Goal: Check status: Check status

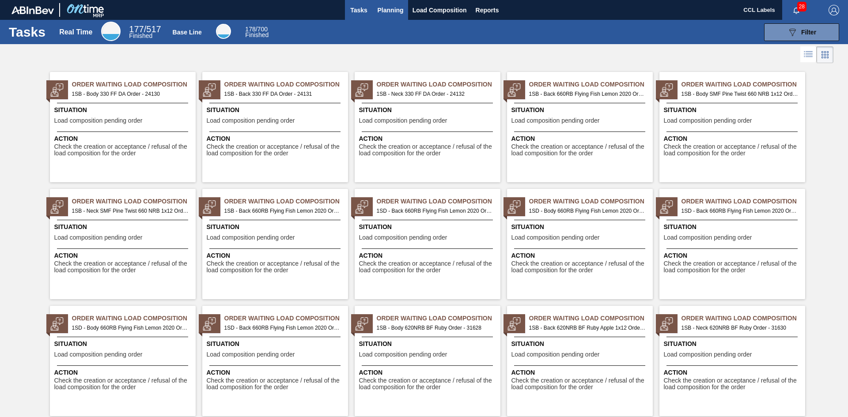
click at [390, 9] on span "Planning" at bounding box center [391, 10] width 26 height 11
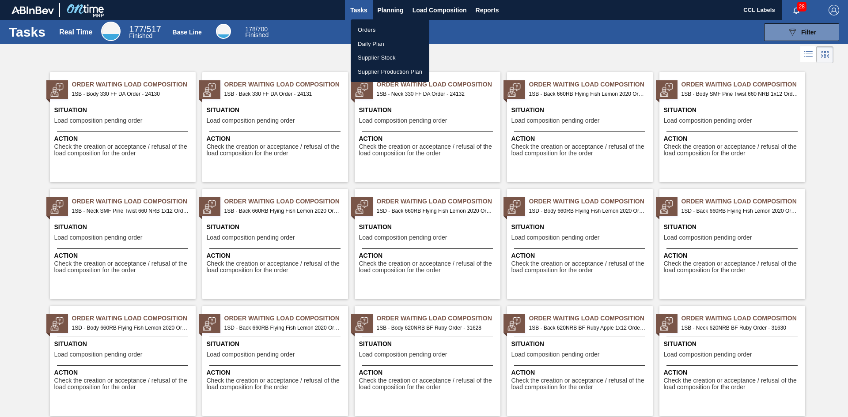
click at [375, 28] on li "Orders" at bounding box center [390, 30] width 79 height 14
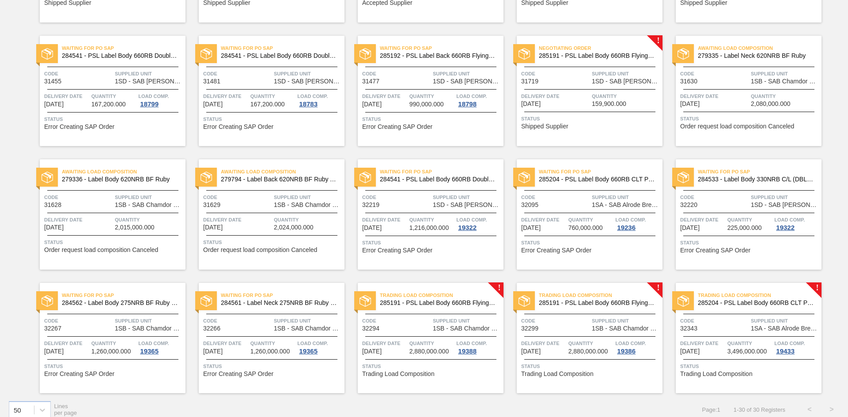
scroll to position [423, 0]
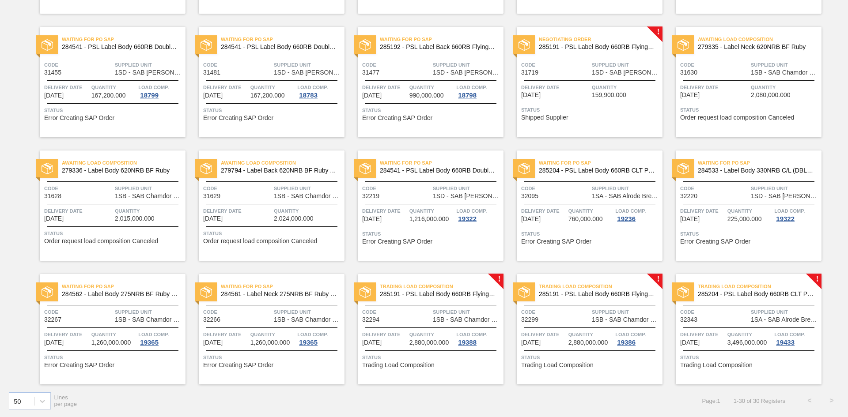
click at [632, 384] on div "Trading Load Composition 285191 - PSL Label Body 660RB FlyingFish Lemon PU Code…" at bounding box center [590, 329] width 146 height 110
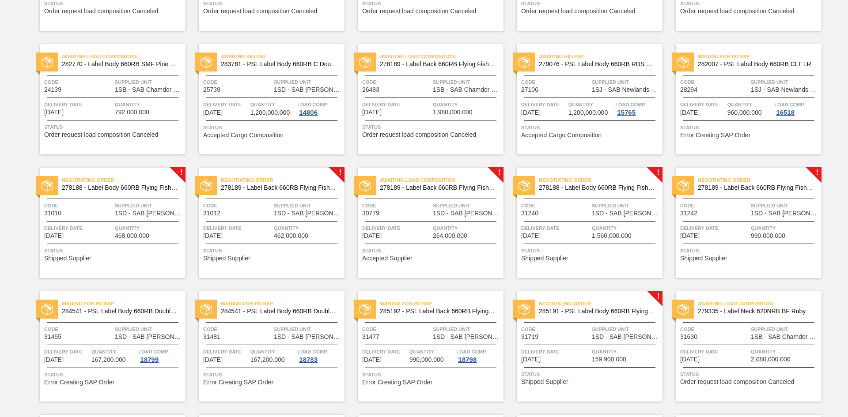
scroll to position [158, 0]
